Goal: Task Accomplishment & Management: Manage account settings

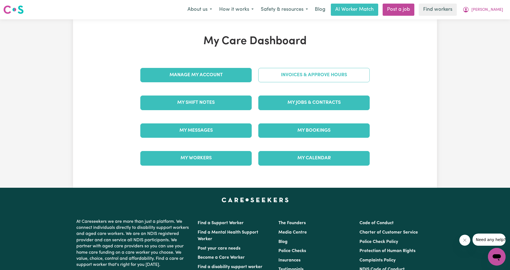
click at [283, 79] on link "Invoices & Approve Hours" at bounding box center [313, 75] width 111 height 14
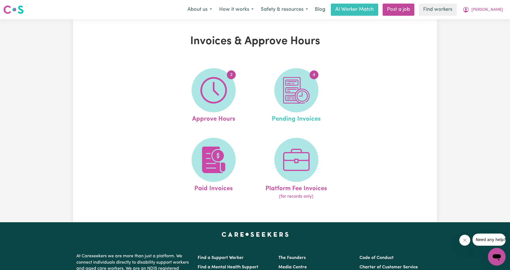
click at [271, 101] on link "4 Pending Invoices" at bounding box center [296, 96] width 79 height 56
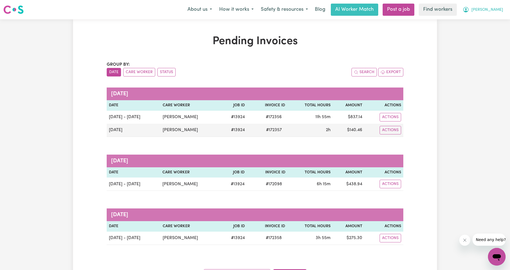
click at [495, 9] on span "[PERSON_NAME]" at bounding box center [487, 10] width 32 height 6
click at [490, 17] on link "My Dashboard" at bounding box center [485, 21] width 44 height 10
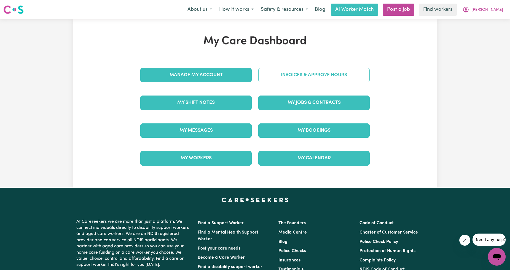
click at [308, 74] on link "Invoices & Approve Hours" at bounding box center [313, 75] width 111 height 14
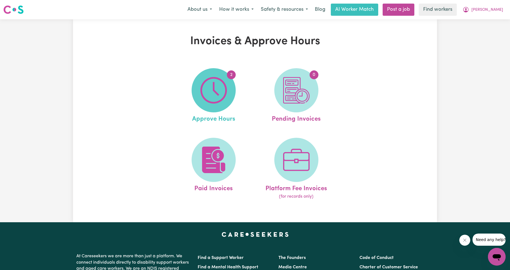
click at [218, 86] on img at bounding box center [213, 90] width 26 height 26
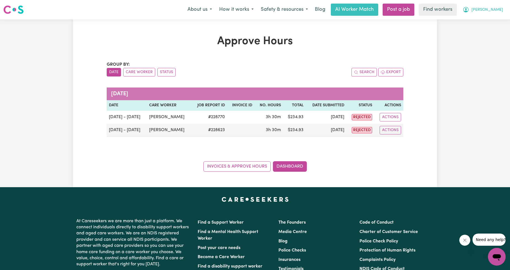
click at [467, 9] on icon "My Account" at bounding box center [466, 9] width 2 height 2
click at [484, 16] on link "My Dashboard" at bounding box center [485, 21] width 44 height 10
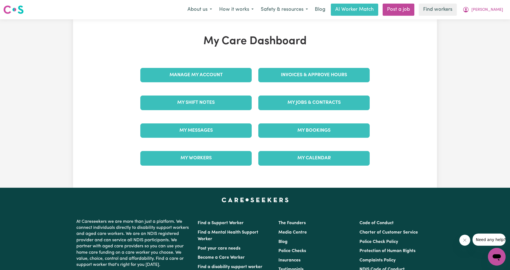
click at [348, 83] on div "Invoices & Approve Hours" at bounding box center [314, 75] width 118 height 28
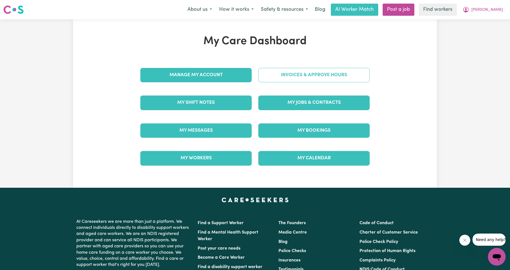
click at [344, 78] on link "Invoices & Approve Hours" at bounding box center [313, 75] width 111 height 14
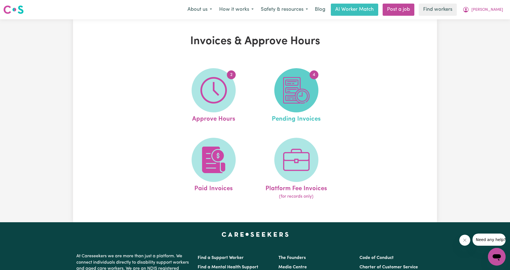
click at [305, 92] on img at bounding box center [296, 90] width 26 height 26
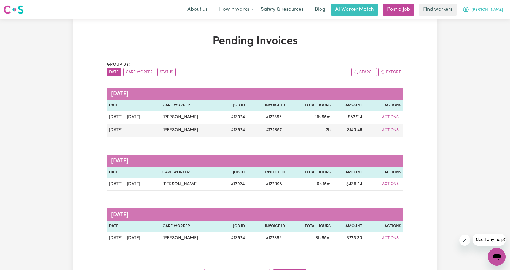
click at [505, 4] on button "[PERSON_NAME]" at bounding box center [483, 10] width 48 height 12
click at [487, 26] on link "Logout" at bounding box center [485, 31] width 44 height 10
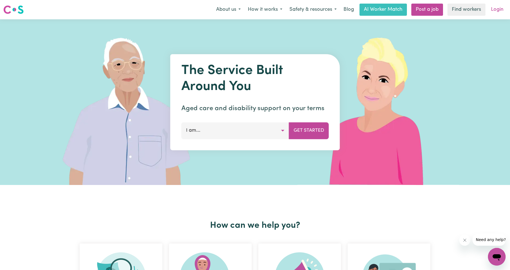
click at [492, 11] on link "Login" at bounding box center [497, 10] width 19 height 12
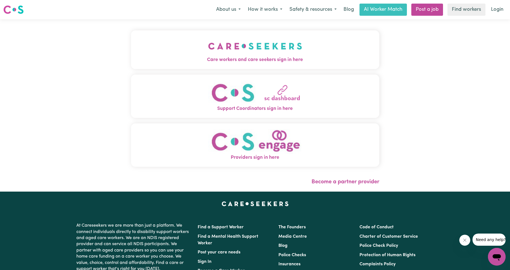
click at [226, 60] on span "Care workers and care seekers sign in here" at bounding box center [255, 59] width 248 height 7
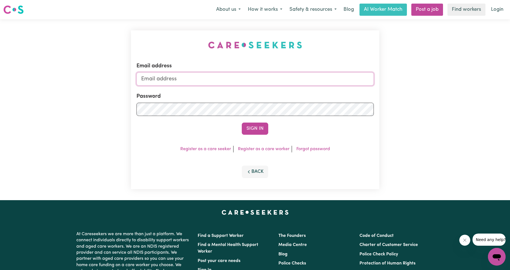
click at [214, 76] on input "Email address" at bounding box center [254, 78] width 237 height 13
drag, startPoint x: 169, startPoint y: 77, endPoint x: 270, endPoint y: 87, distance: 100.8
click at [270, 87] on form "Email address [EMAIL_ADDRESS][PERSON_NAME][DOMAIN_NAME] Password Sign In" at bounding box center [254, 98] width 237 height 73
type input "[EMAIL_ADDRESS][DOMAIN_NAME]"
click at [248, 129] on button "Sign In" at bounding box center [255, 128] width 26 height 12
